Goal: Transaction & Acquisition: Purchase product/service

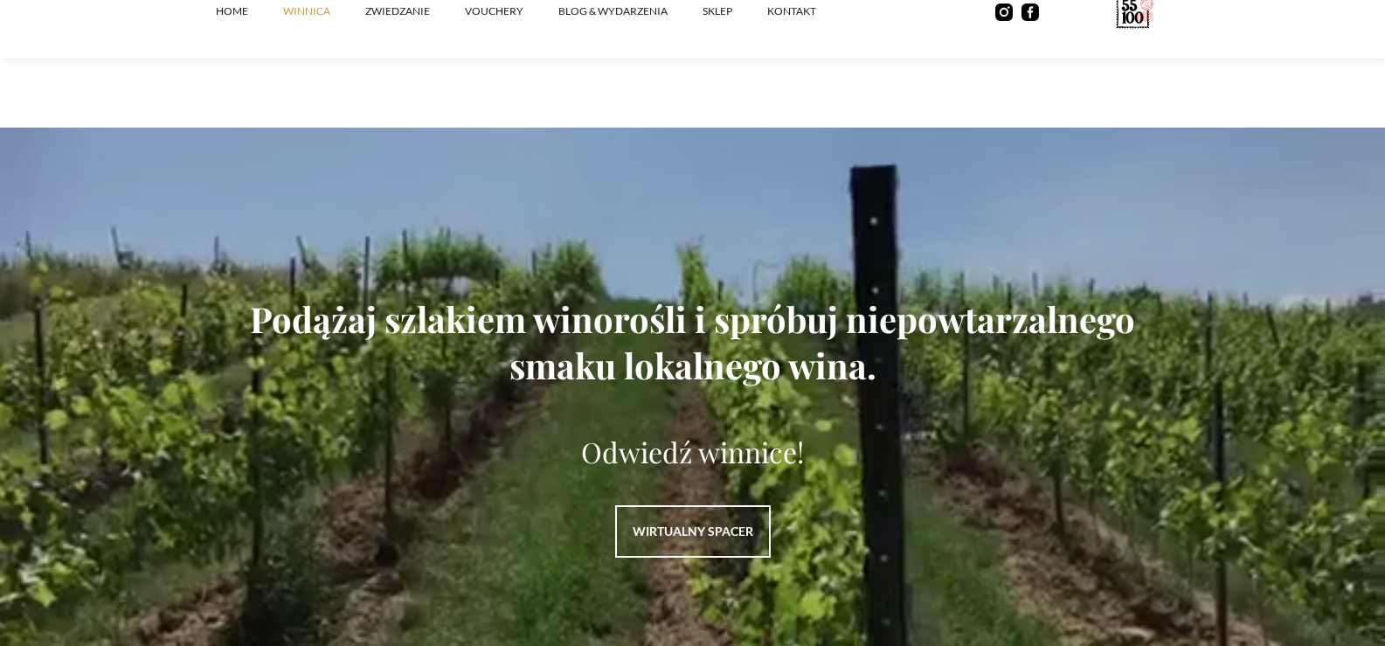
scroll to position [2272, 0]
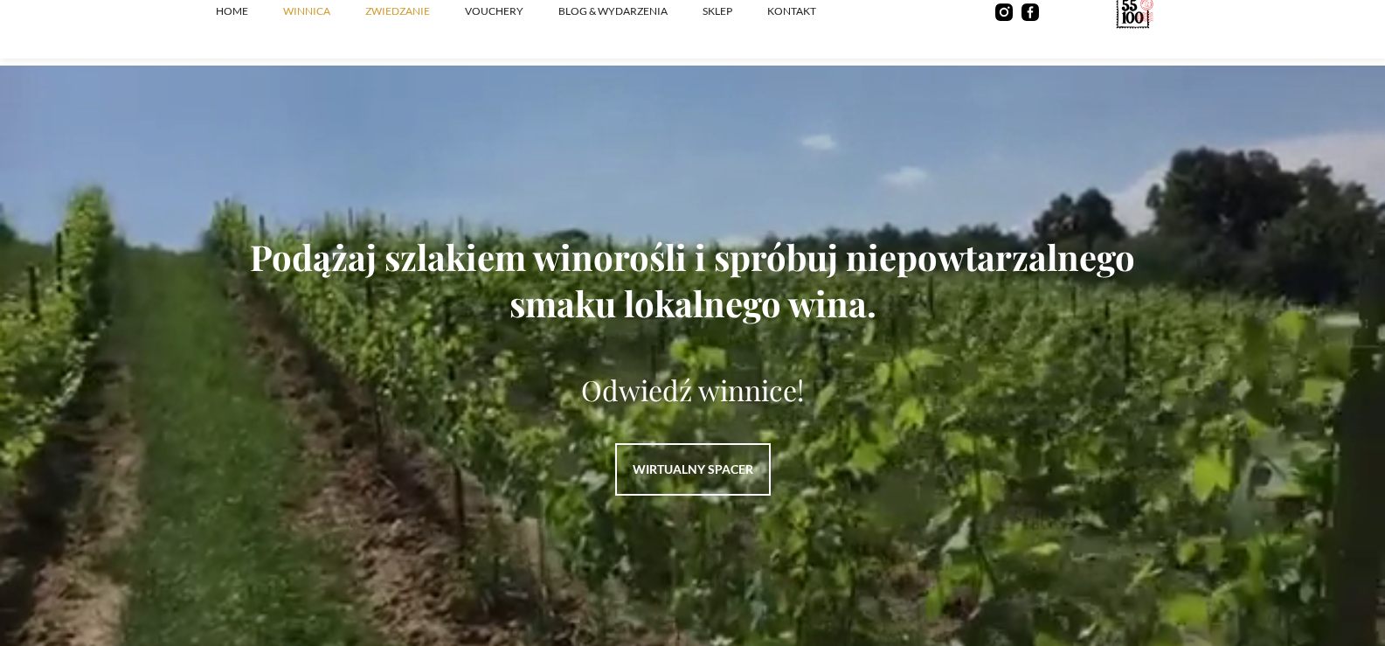
click at [380, 17] on link "ZWIEDZANIE" at bounding box center [415, 11] width 100 height 52
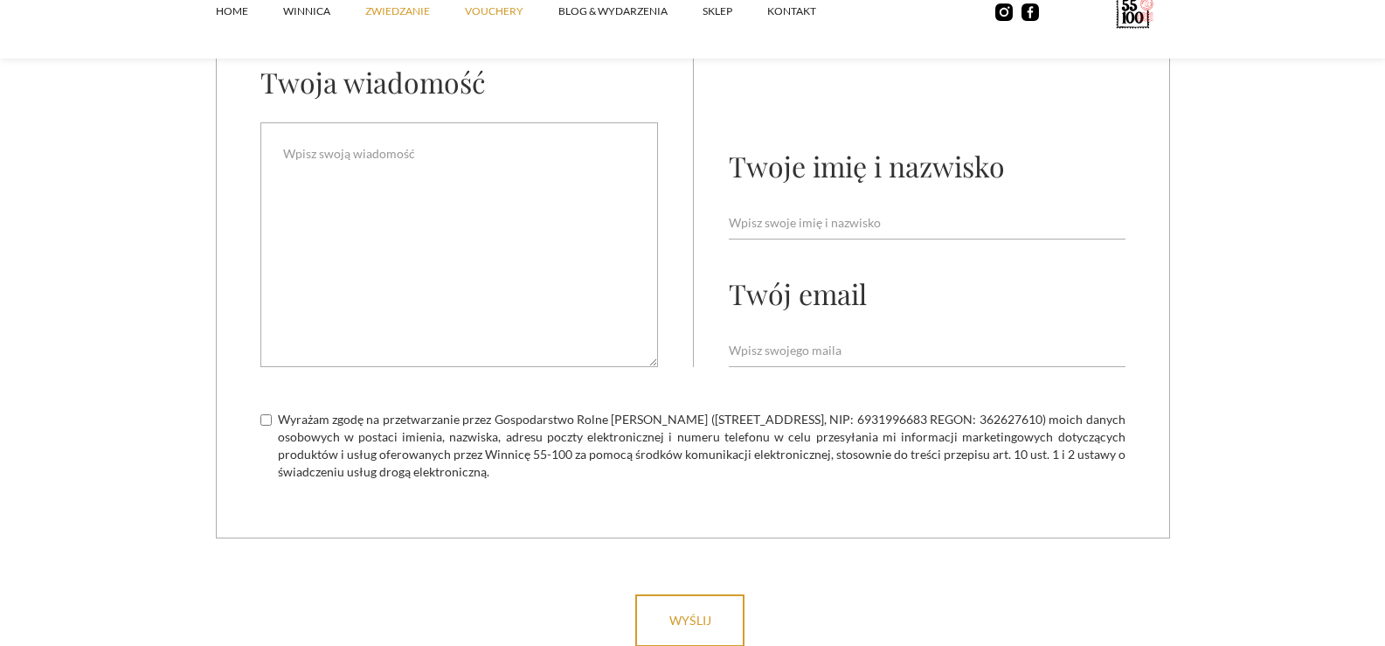
scroll to position [4982, 0]
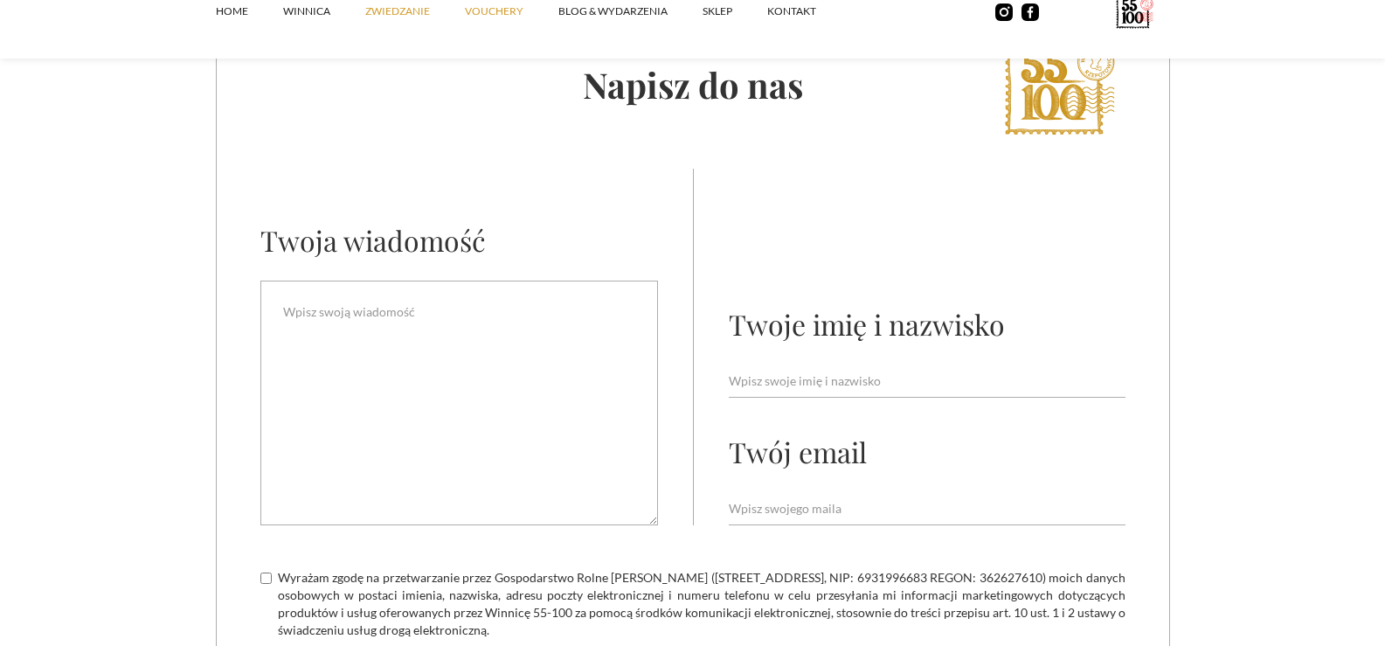
click at [499, 9] on link "vouchery" at bounding box center [512, 11] width 94 height 52
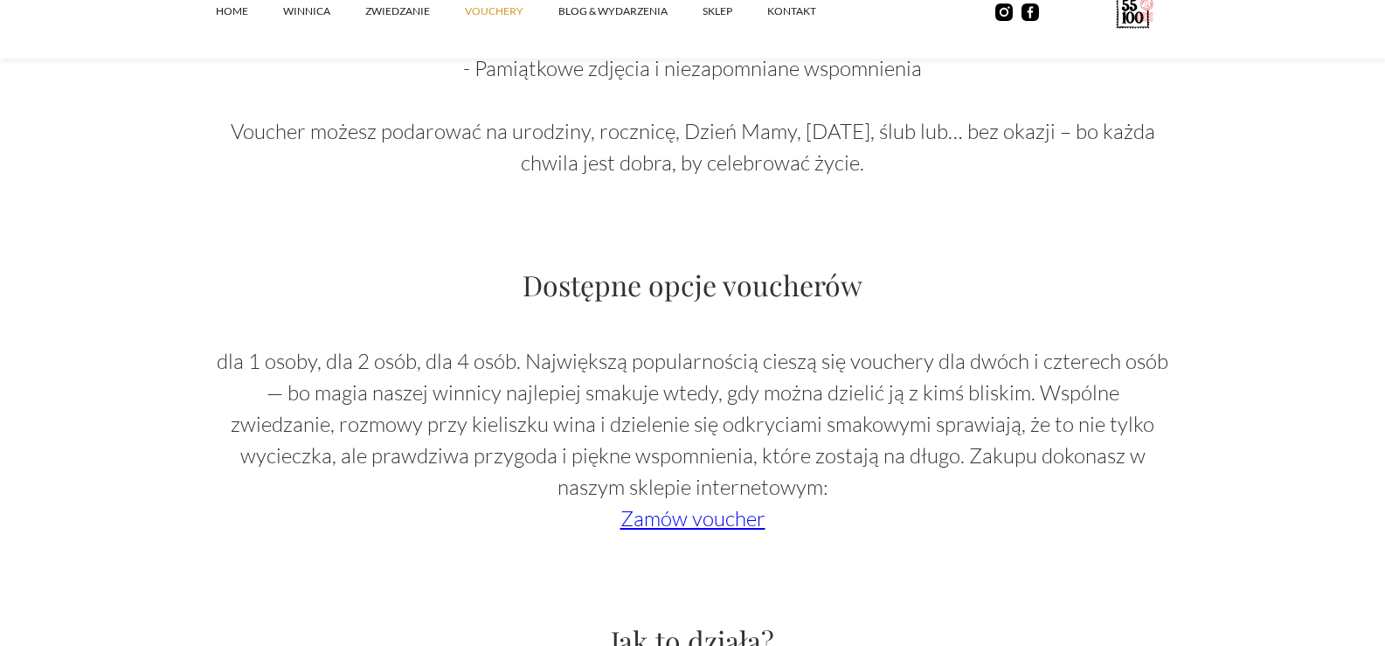
scroll to position [1398, 0]
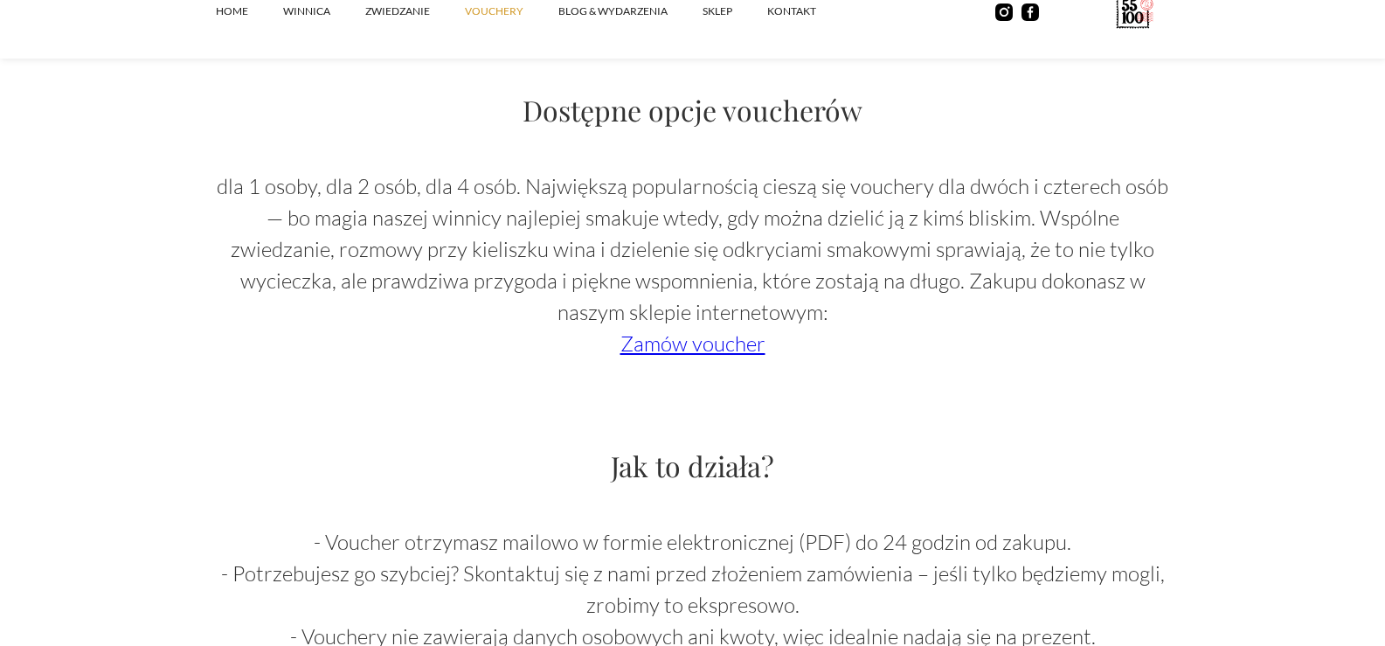
click at [714, 343] on link "Zamów voucher" at bounding box center [693, 343] width 145 height 26
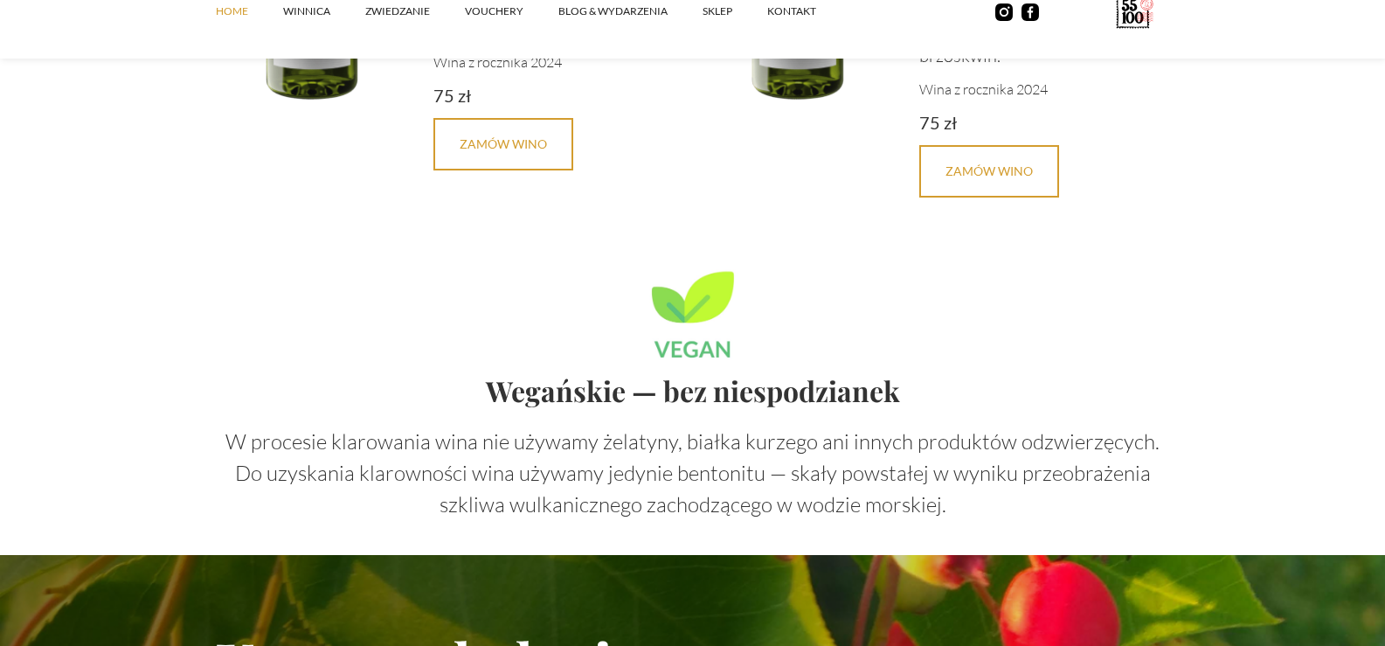
scroll to position [4632, 0]
